Goal: Transaction & Acquisition: Obtain resource

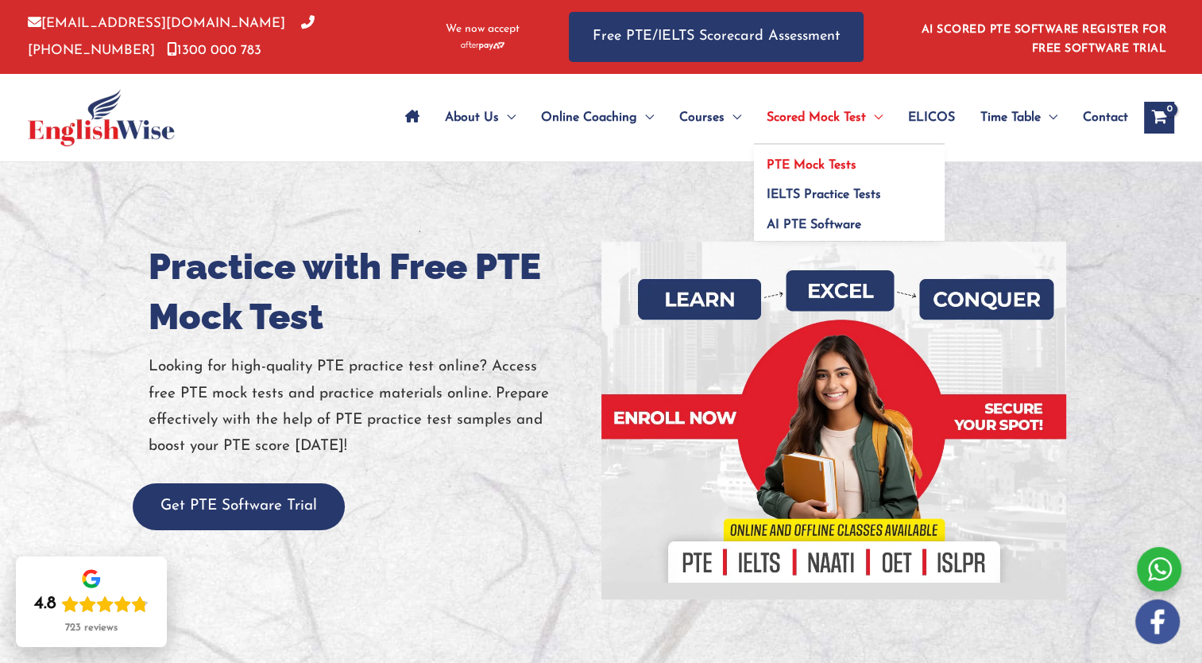
click at [795, 167] on span "PTE Mock Tests" at bounding box center [812, 165] width 90 height 13
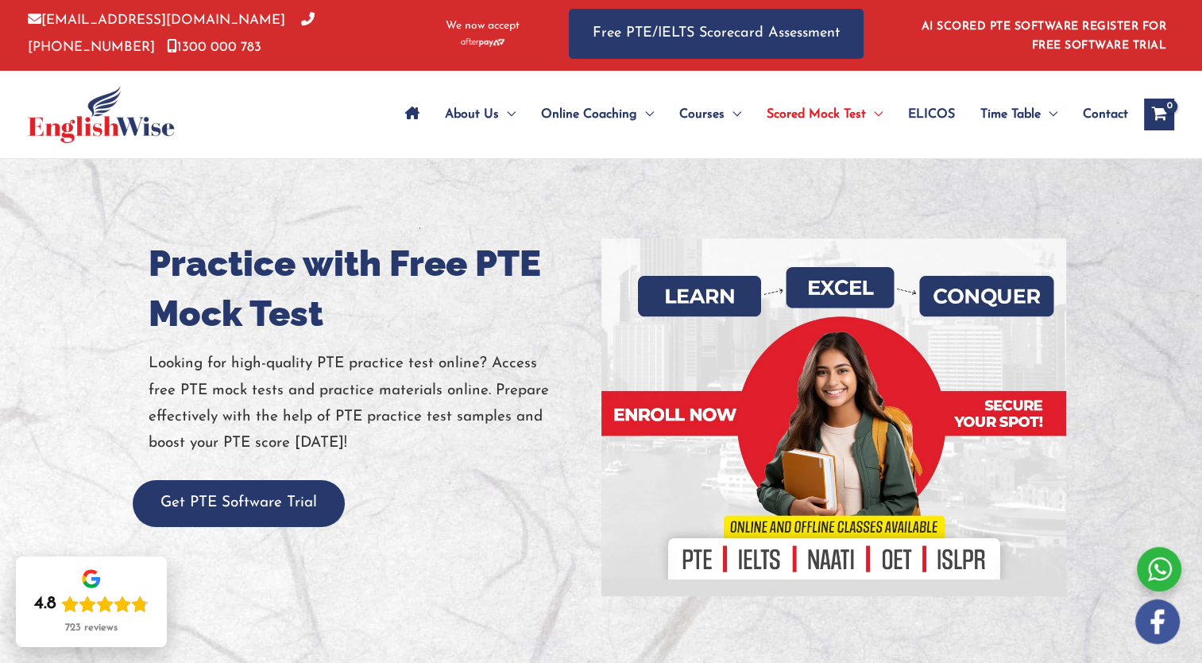
scroll to position [10, 0]
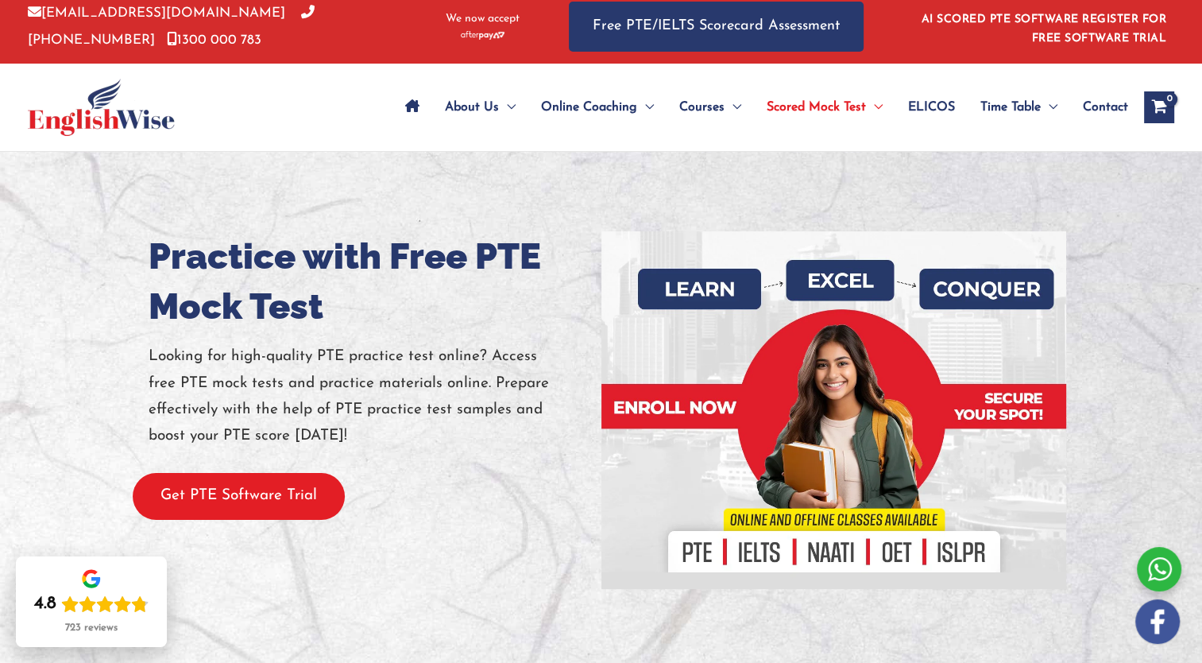
click at [272, 480] on button "Get PTE Software Trial" at bounding box center [239, 496] width 212 height 47
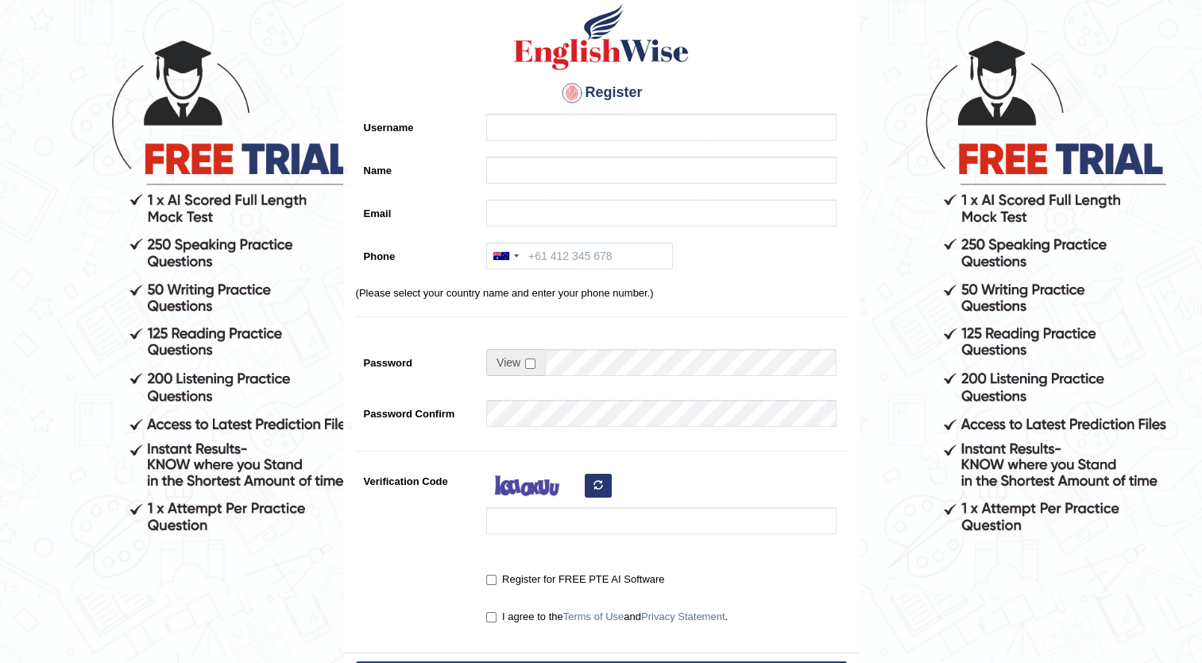
scroll to position [91, 0]
